Goal: Find specific page/section: Find specific page/section

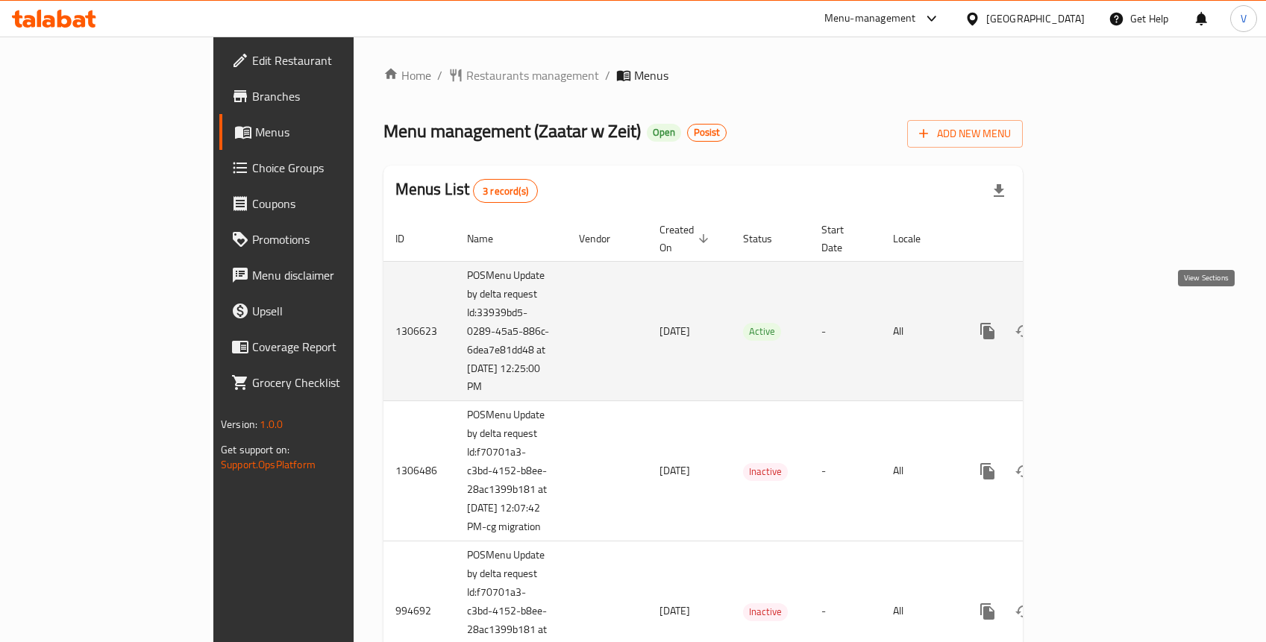
click at [1102, 324] on icon "enhanced table" at bounding box center [1094, 330] width 13 height 13
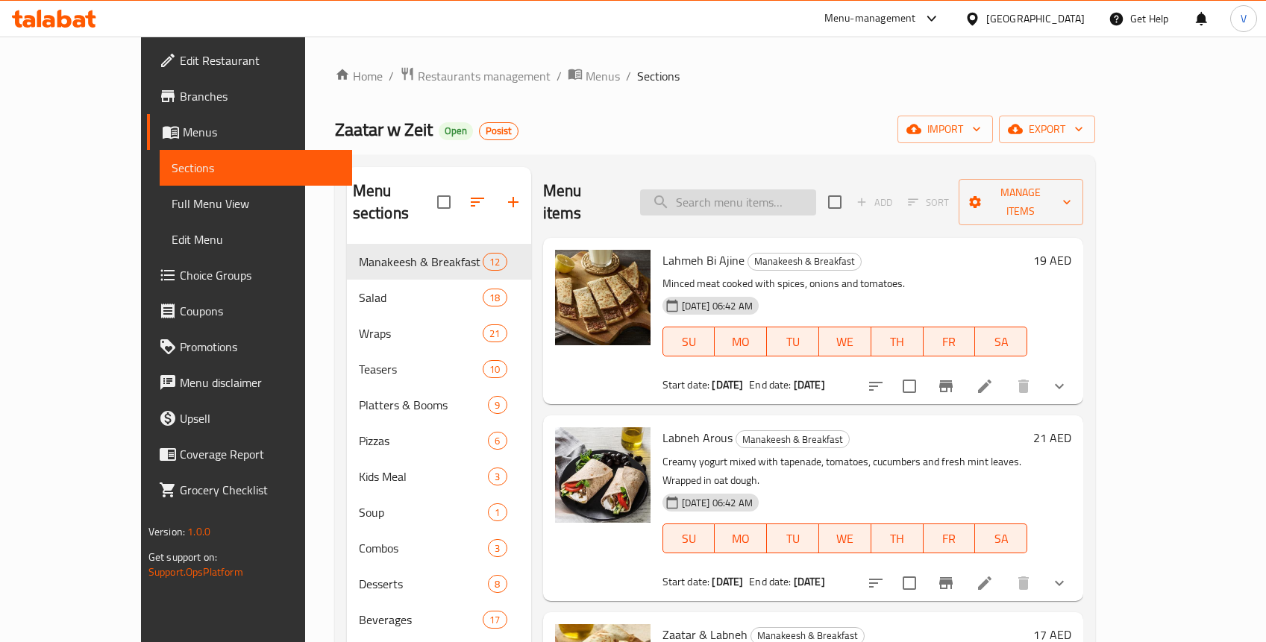
click at [752, 198] on input "search" at bounding box center [728, 202] width 176 height 26
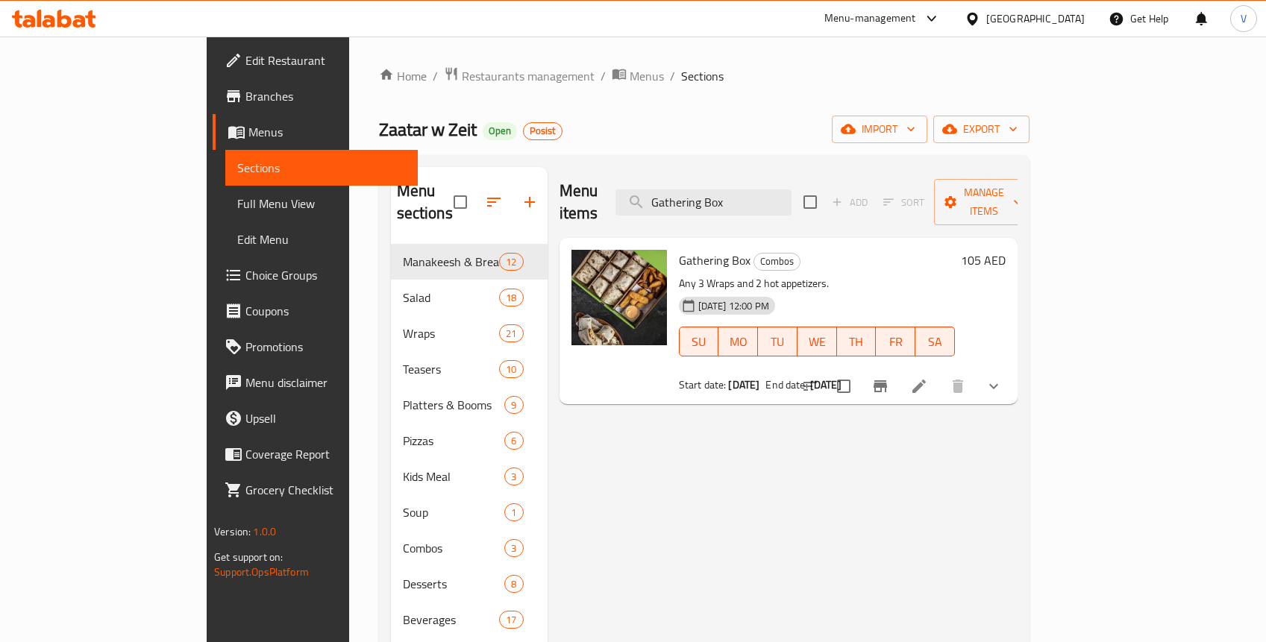
type input "Gathering Box"
click at [998, 384] on icon "show more" at bounding box center [993, 386] width 9 height 5
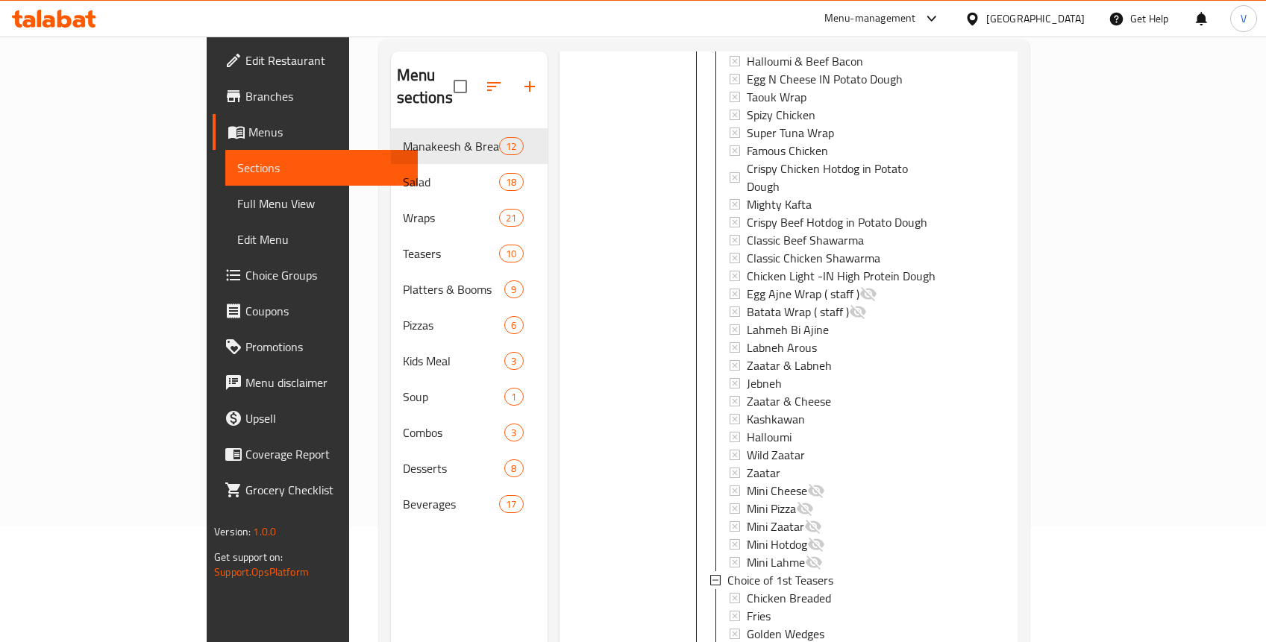
scroll to position [209, 0]
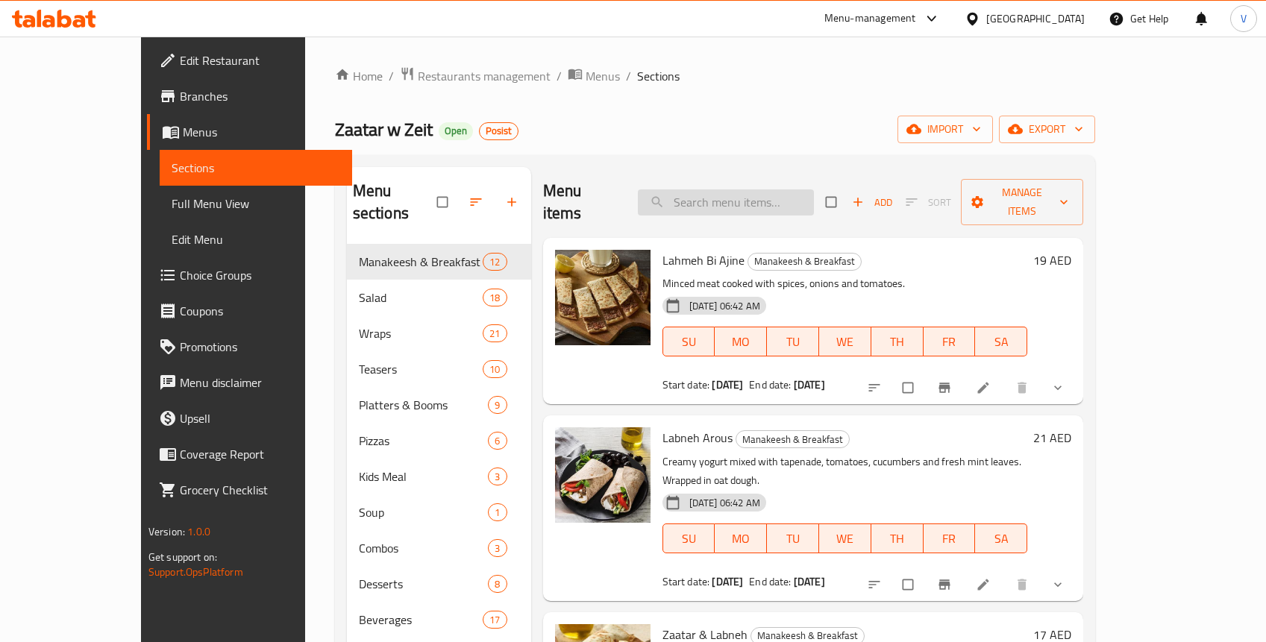
click at [741, 189] on input "search" at bounding box center [726, 202] width 176 height 26
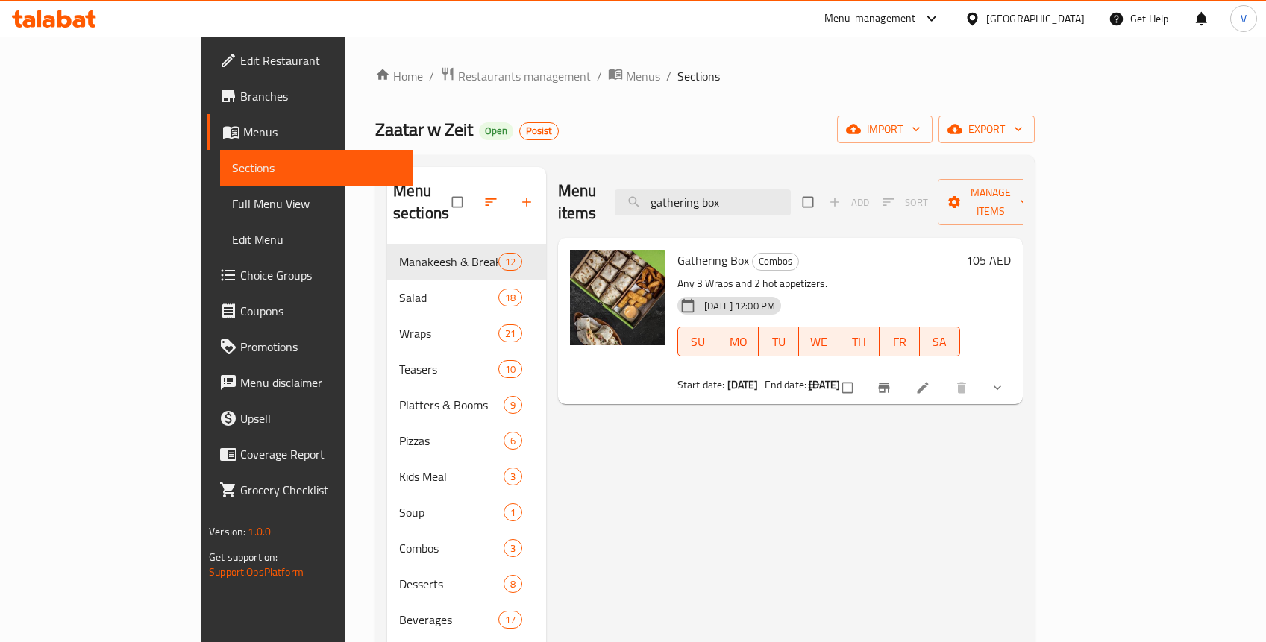
type input "gathering box"
click at [1005, 380] on icon "show more" at bounding box center [997, 387] width 15 height 15
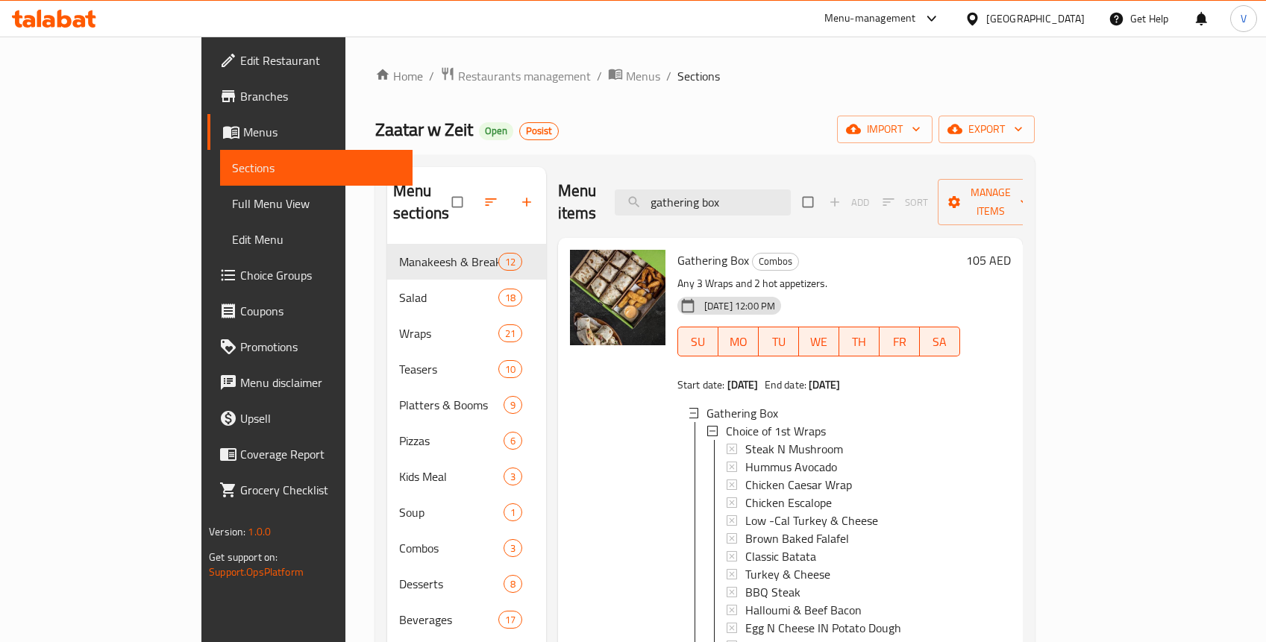
click at [207, 78] on link "Branches" at bounding box center [309, 96] width 205 height 36
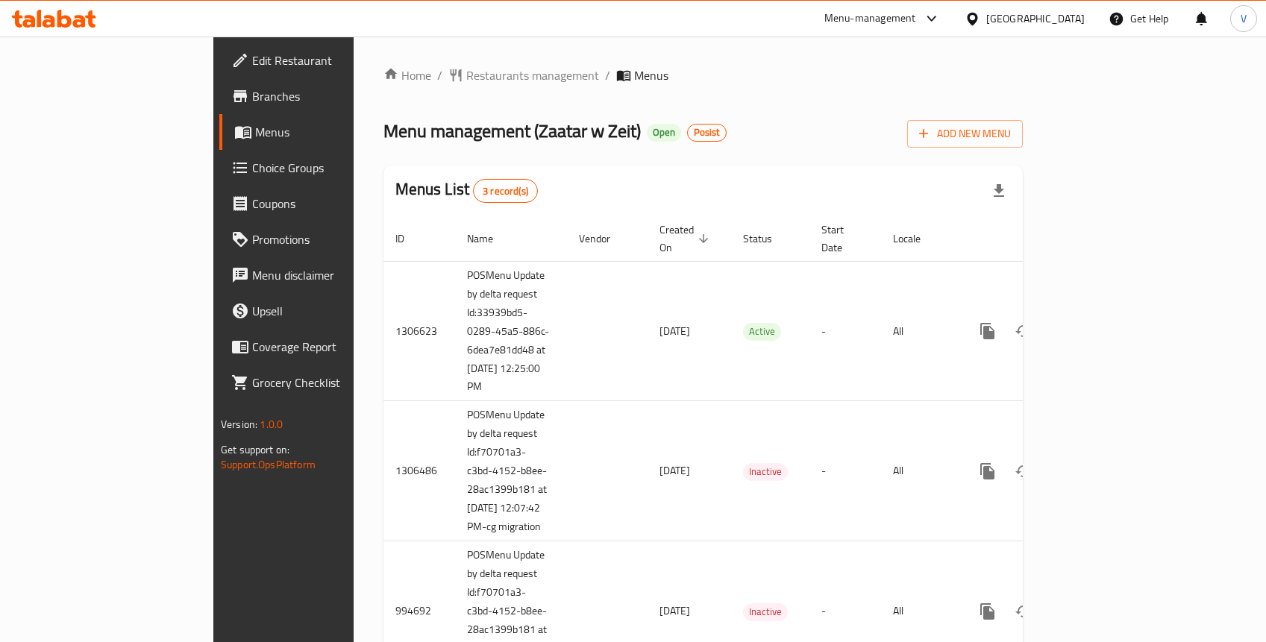
click at [255, 136] on span "Menus" at bounding box center [333, 132] width 157 height 18
click at [252, 103] on span "Branches" at bounding box center [332, 96] width 160 height 18
click at [255, 137] on span "Menus" at bounding box center [333, 132] width 157 height 18
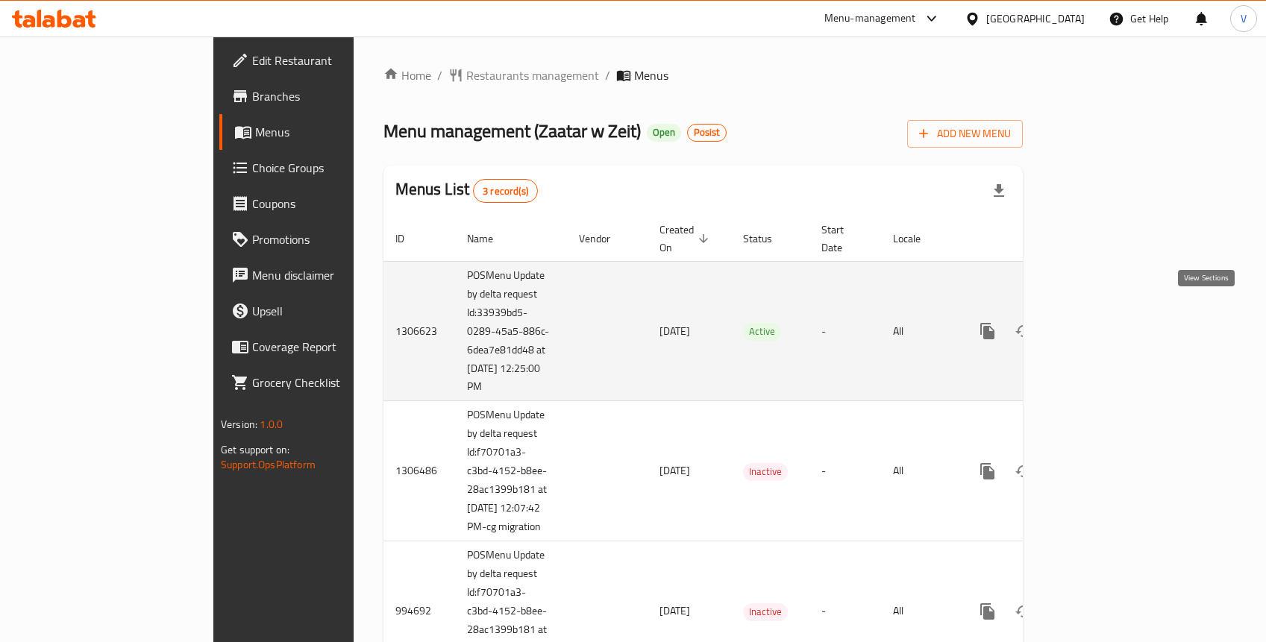
click at [1104, 322] on icon "enhanced table" at bounding box center [1095, 331] width 18 height 18
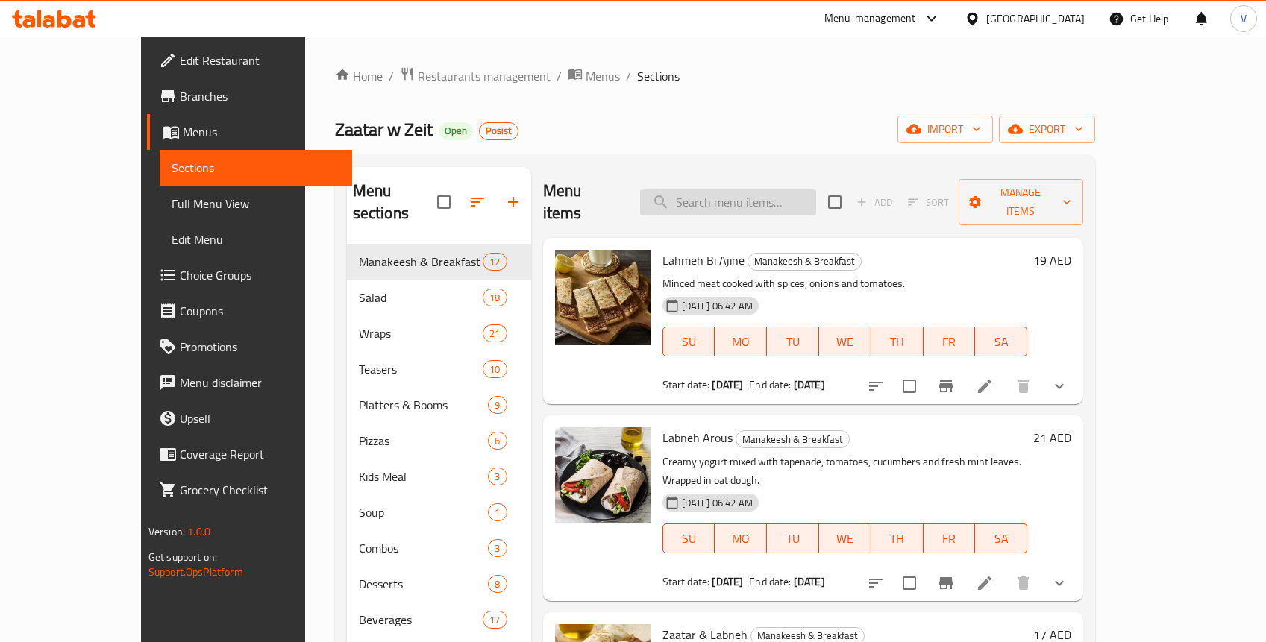
click at [816, 189] on input "search" at bounding box center [728, 202] width 176 height 26
type input "gathering box"
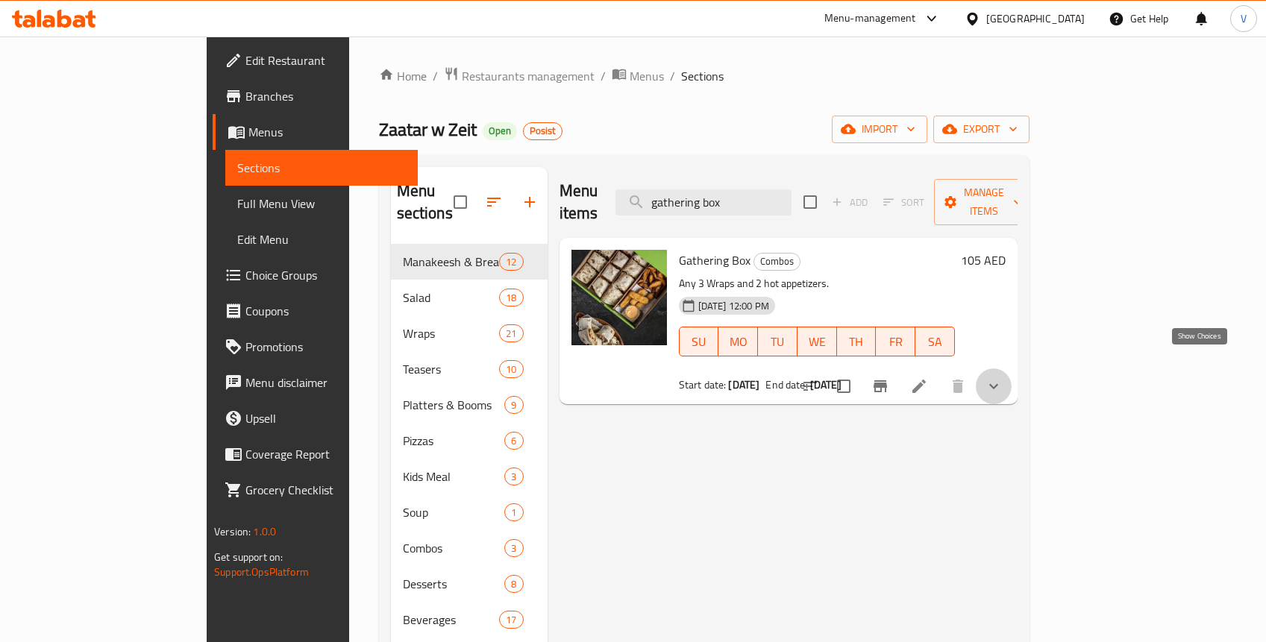
click at [1003, 377] on icon "show more" at bounding box center [994, 386] width 18 height 18
